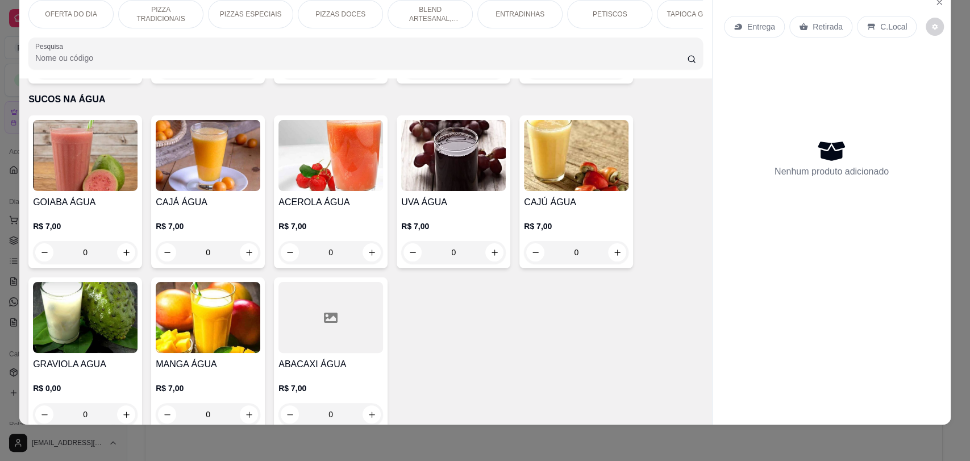
click at [164, 10] on p "PIZZA TRADICIONAIS" at bounding box center [161, 14] width 66 height 18
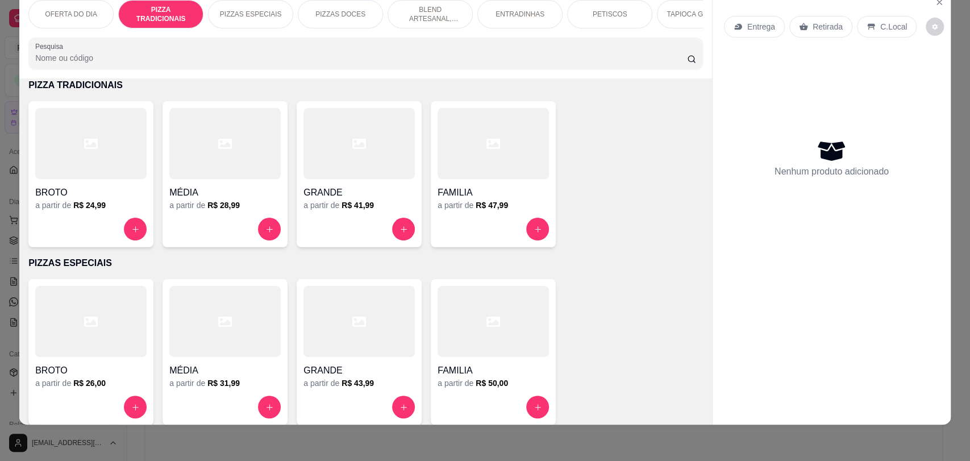
click at [96, 175] on div at bounding box center [90, 143] width 111 height 71
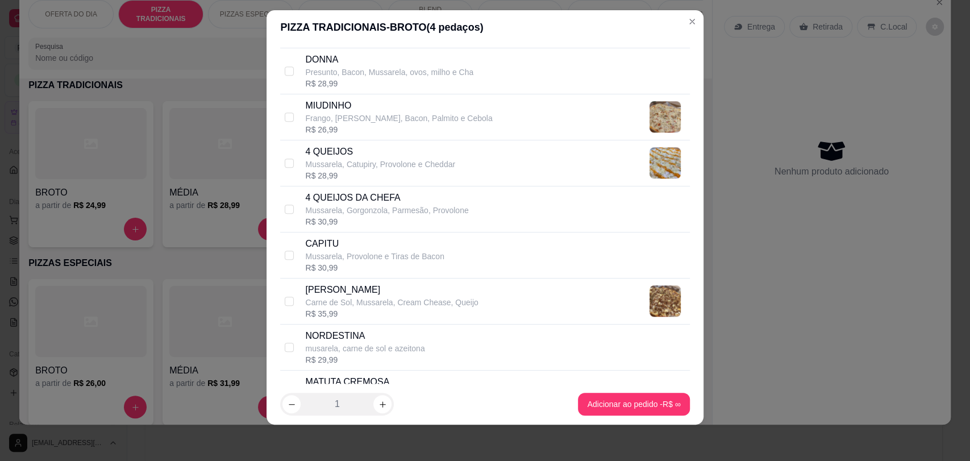
scroll to position [821, 0]
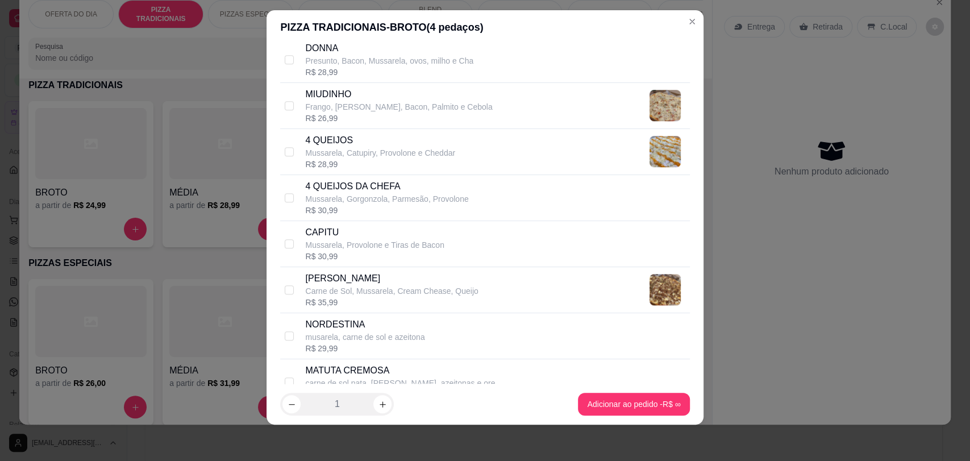
click at [352, 275] on div "[PERSON_NAME]" at bounding box center [391, 279] width 173 height 14
checkbox input "true"
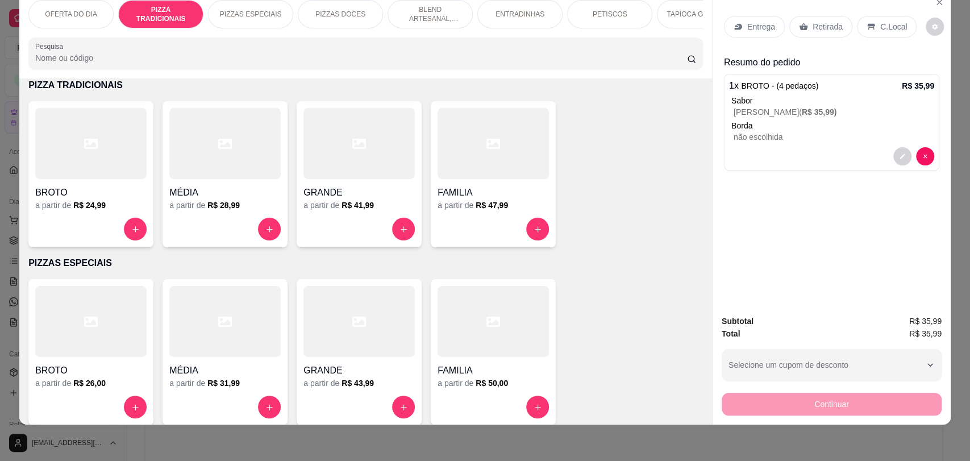
drag, startPoint x: 537, startPoint y: 27, endPoint x: 548, endPoint y: 33, distance: 13.0
click at [537, 27] on div "ENTRADINHAS" at bounding box center [519, 14] width 85 height 28
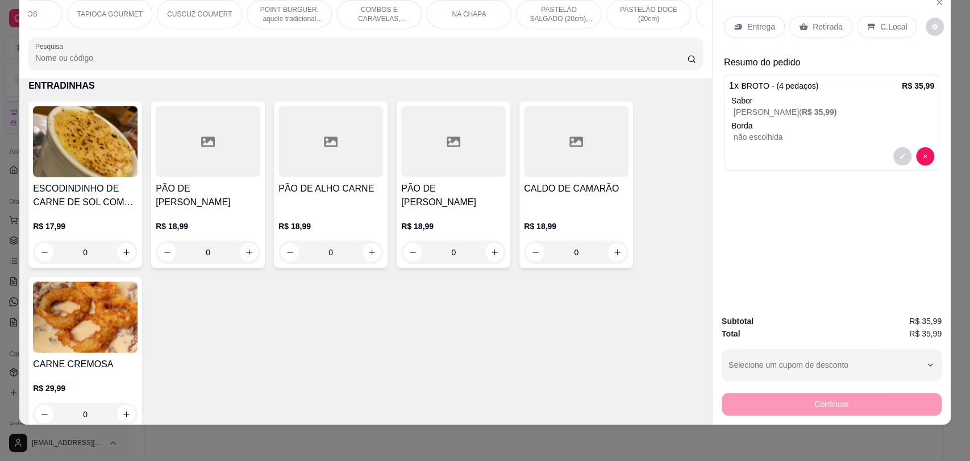
scroll to position [0, 1180]
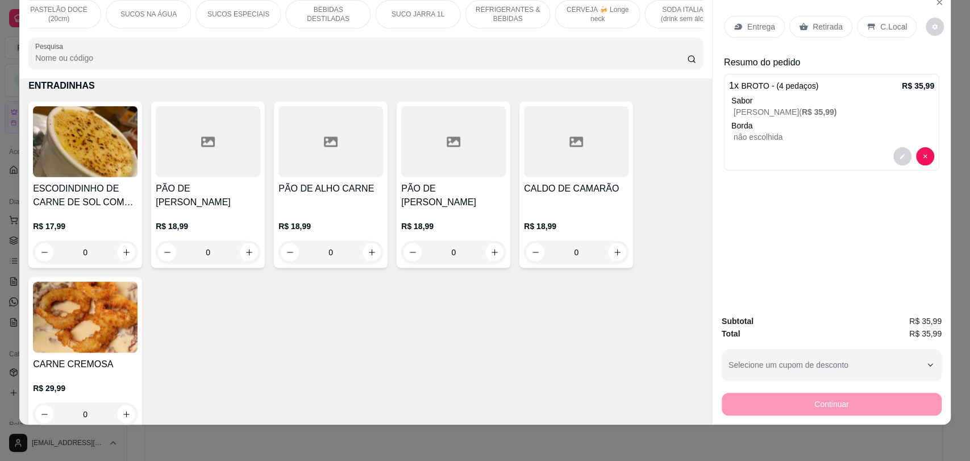
click at [498, 10] on p "REFRIGERANTES & BEBIDAS" at bounding box center [508, 14] width 66 height 18
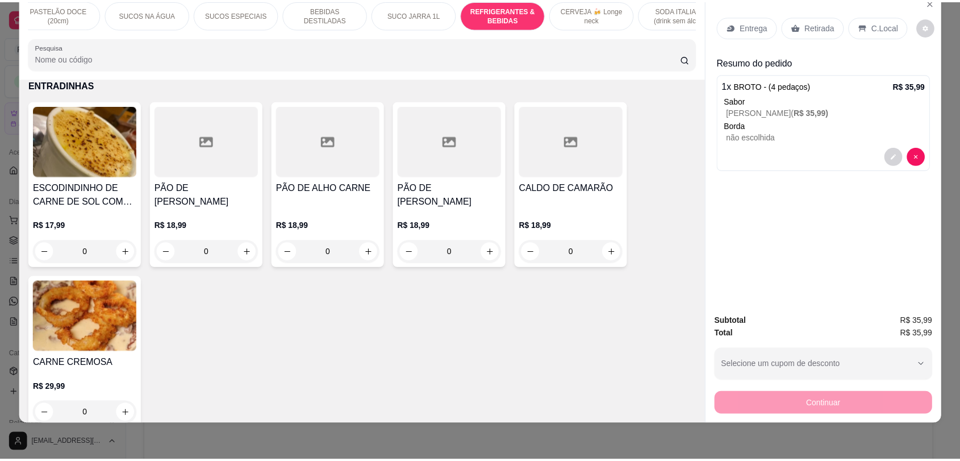
scroll to position [6206, 0]
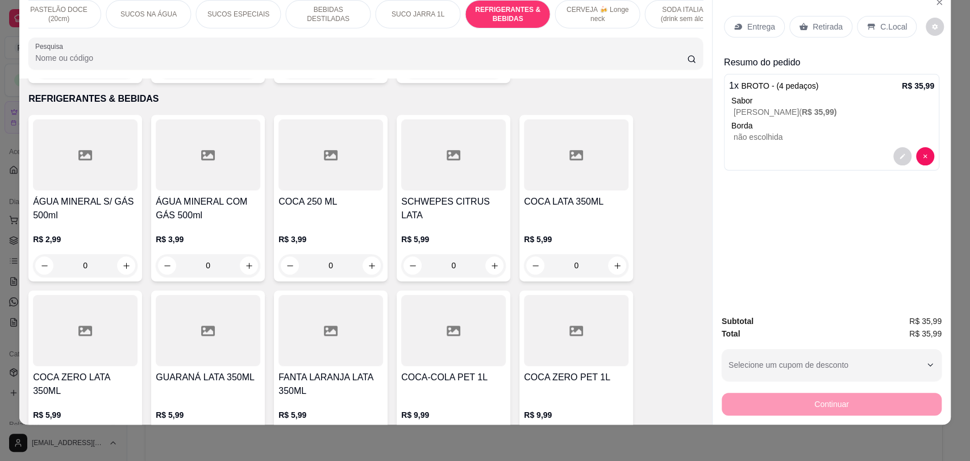
click at [555, 197] on h4 "COCA LATA 350ML" at bounding box center [576, 202] width 105 height 14
click at [93, 310] on div at bounding box center [85, 330] width 105 height 71
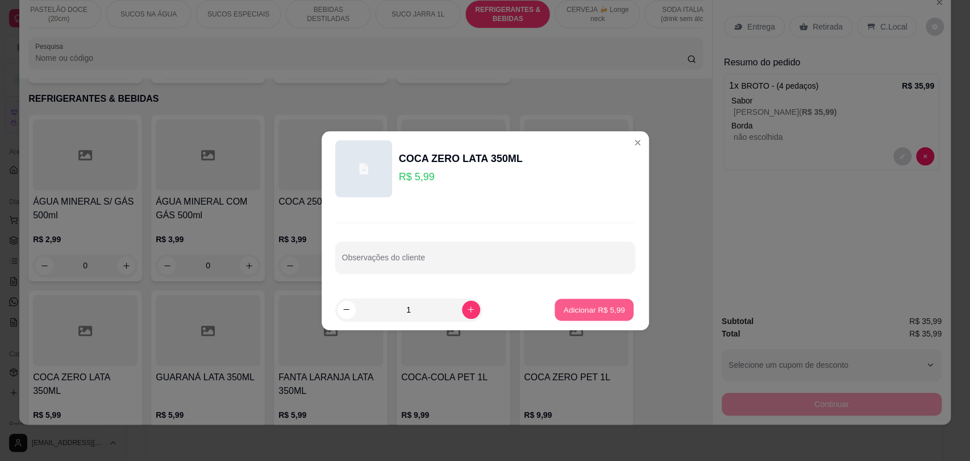
click at [576, 304] on p "Adicionar R$ 5,99" at bounding box center [594, 309] width 61 height 11
type input "1"
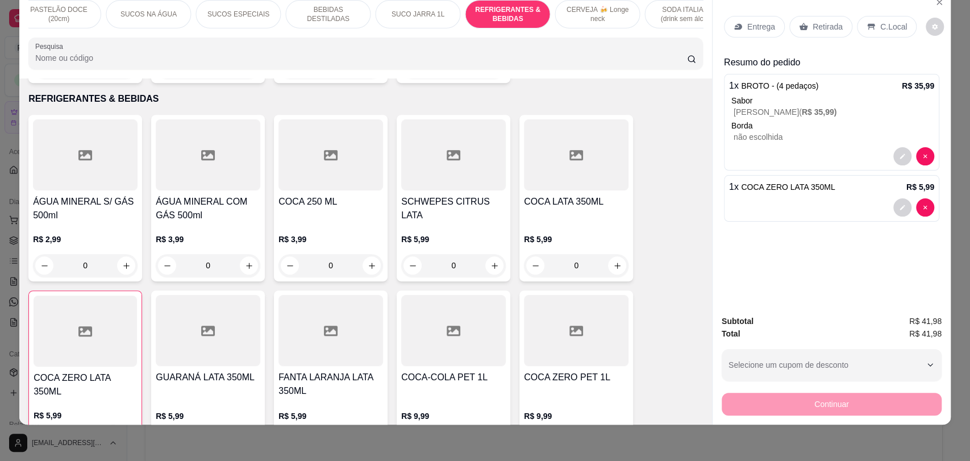
click at [766, 24] on p "Entrega" at bounding box center [761, 26] width 28 height 11
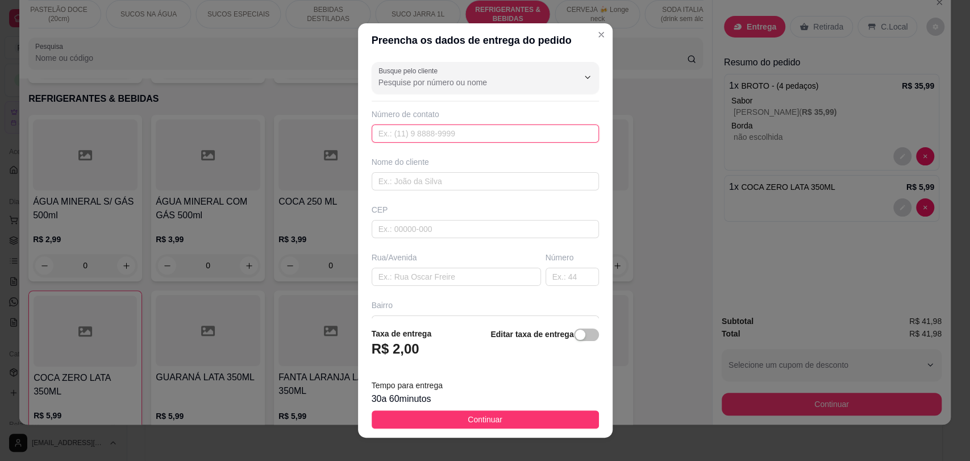
click at [423, 140] on input "text" at bounding box center [485, 133] width 227 height 18
click at [411, 182] on input "text" at bounding box center [485, 181] width 227 height 18
type input "[PERSON_NAME]"
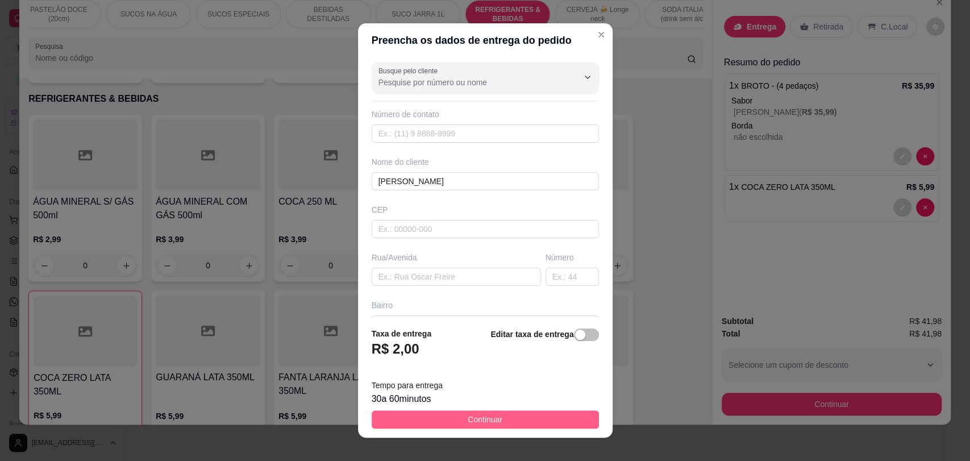
click at [474, 414] on span "Continuar" at bounding box center [485, 419] width 35 height 13
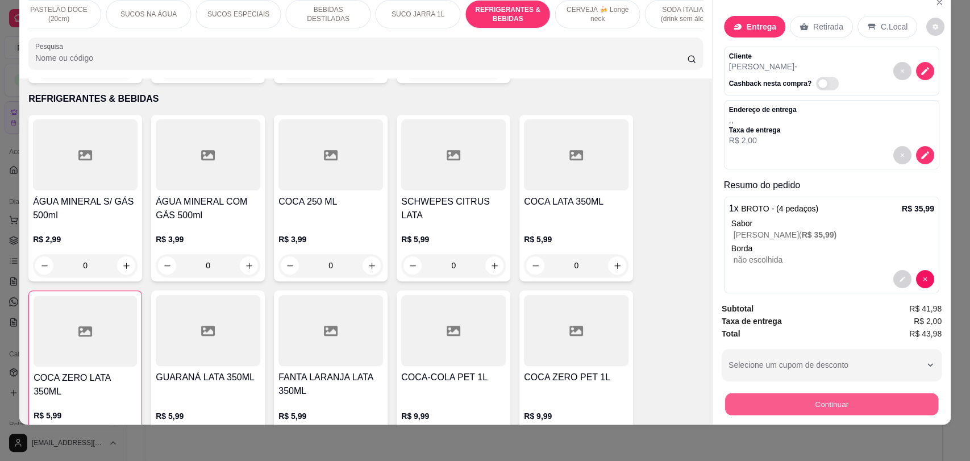
click at [810, 405] on button "Continuar" at bounding box center [831, 404] width 213 height 22
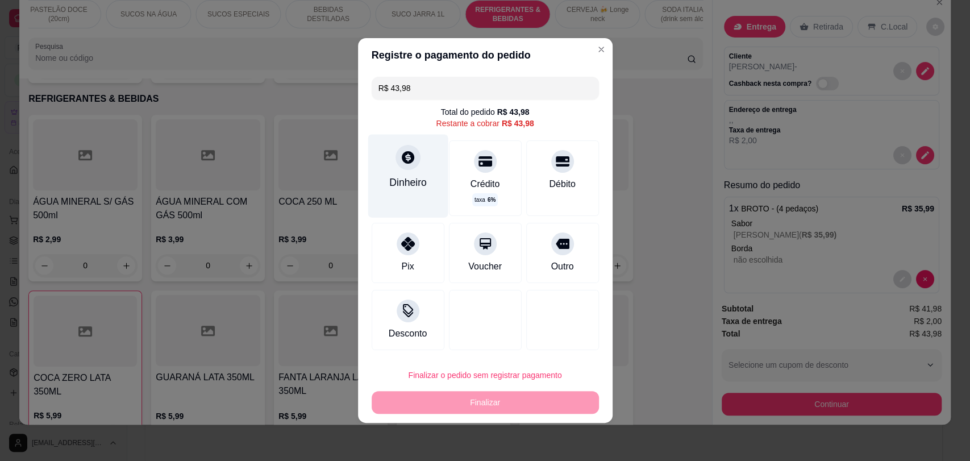
click at [396, 180] on div "Dinheiro" at bounding box center [408, 182] width 38 height 15
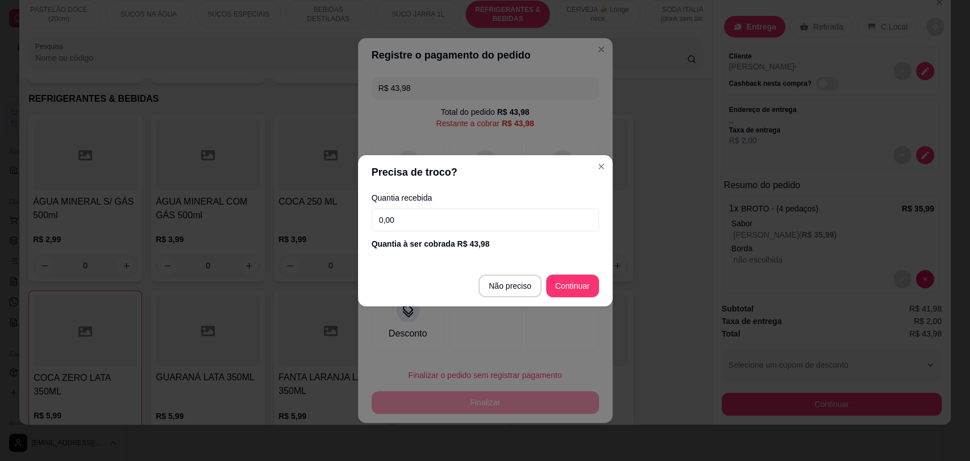
click at [436, 224] on input "0,00" at bounding box center [485, 220] width 227 height 23
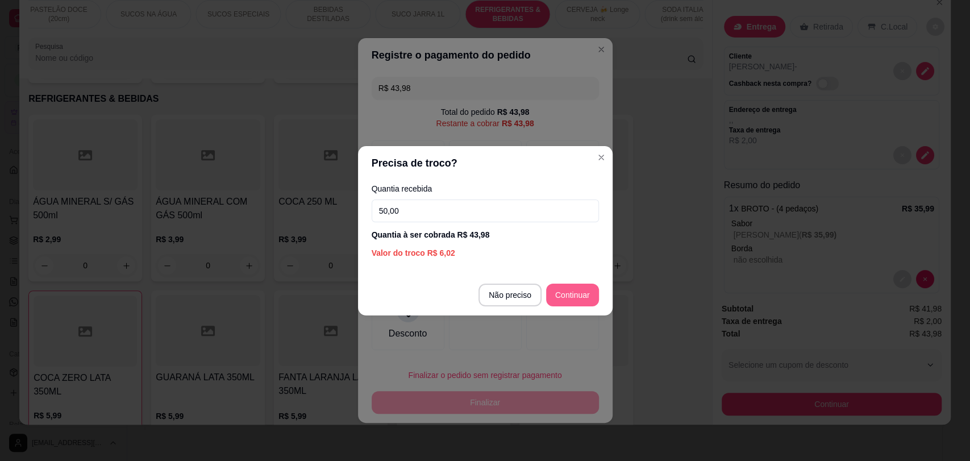
type input "50,00"
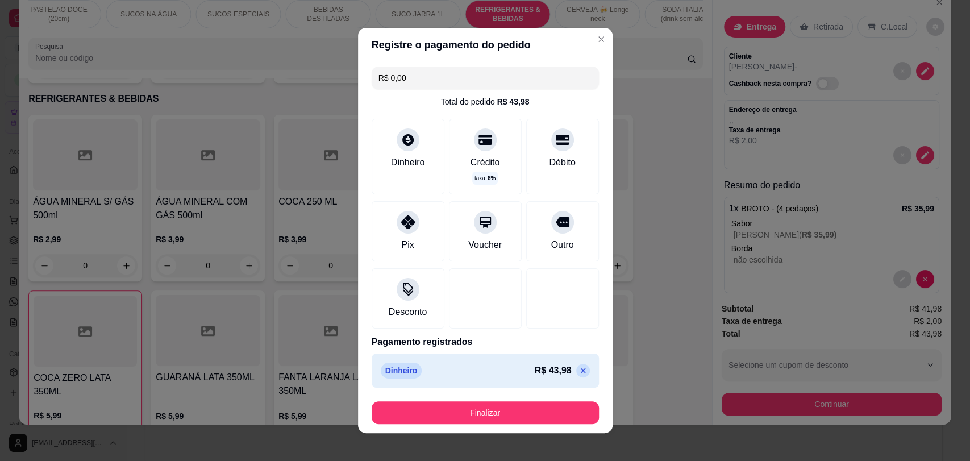
type input "R$ 0,00"
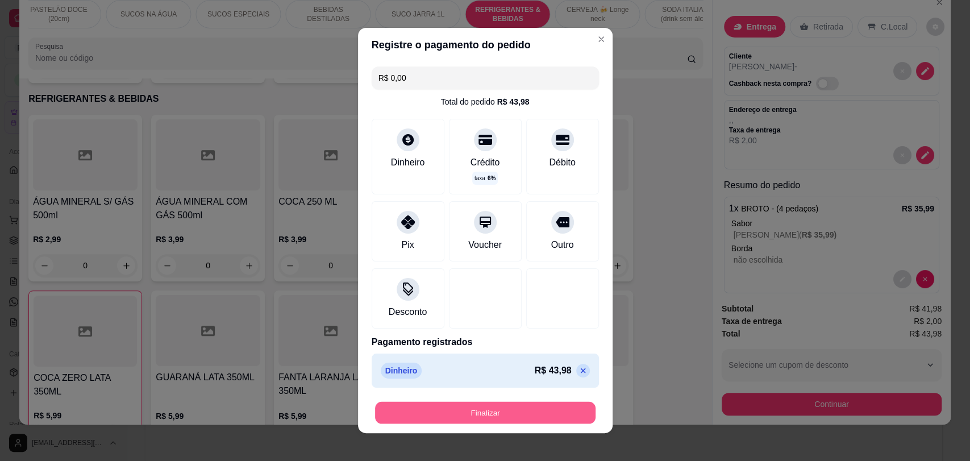
click at [523, 403] on button "Finalizar" at bounding box center [485, 413] width 221 height 22
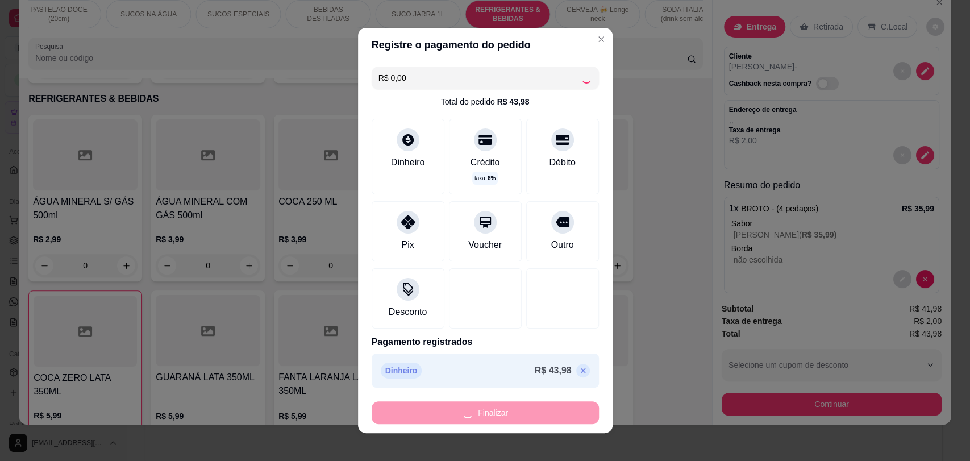
type input "0"
type input "-R$ 43,98"
